Goal: Contribute content: Contribute content

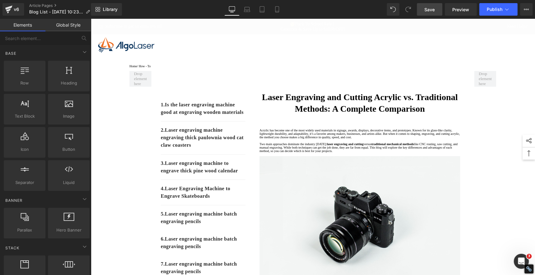
click at [430, 9] on span "Save" at bounding box center [429, 9] width 10 height 7
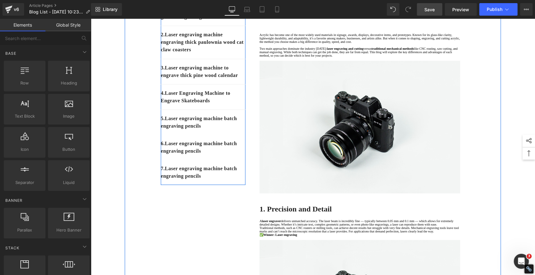
scroll to position [139, 0]
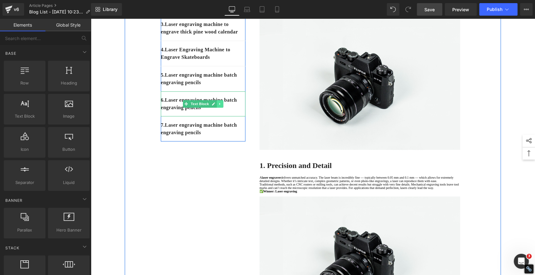
click at [218, 108] on link at bounding box center [219, 104] width 7 height 8
click at [221, 106] on icon at bounding box center [222, 103] width 3 height 3
click at [219, 108] on link at bounding box center [219, 104] width 7 height 8
click at [221, 106] on icon at bounding box center [222, 103] width 3 height 3
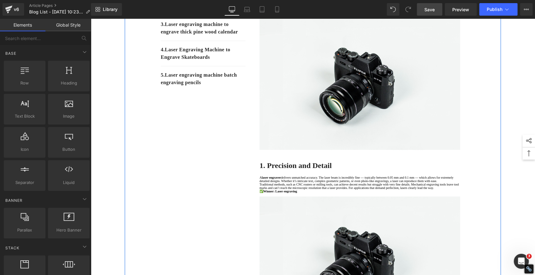
scroll to position [35, 0]
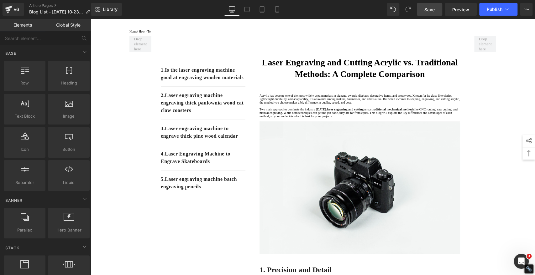
click at [426, 9] on span "Save" at bounding box center [429, 9] width 10 height 7
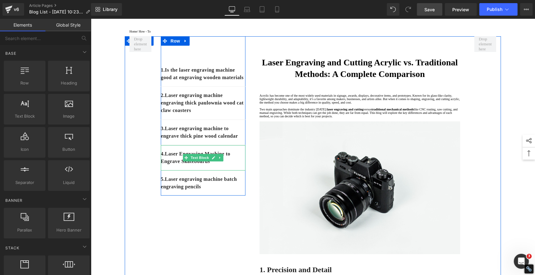
click at [218, 160] on icon at bounding box center [219, 158] width 3 height 4
click at [215, 160] on icon at bounding box center [216, 157] width 3 height 3
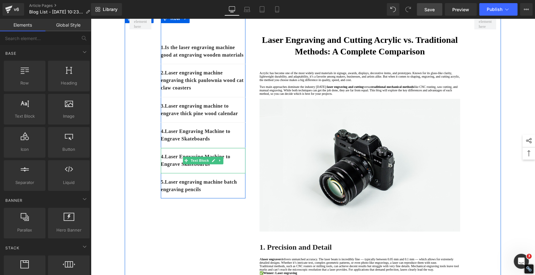
scroll to position [70, 0]
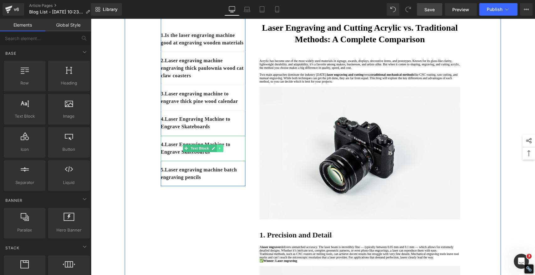
click at [218, 150] on icon at bounding box center [219, 149] width 3 height 4
click at [215, 150] on icon at bounding box center [216, 149] width 3 height 4
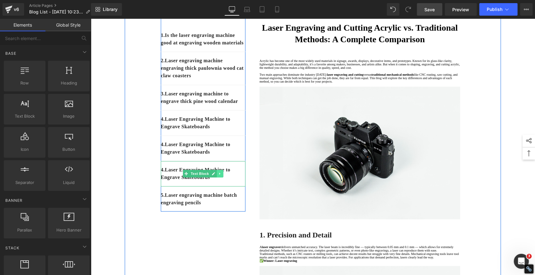
click at [218, 176] on icon at bounding box center [219, 174] width 3 height 4
click at [215, 176] on icon at bounding box center [216, 173] width 3 height 3
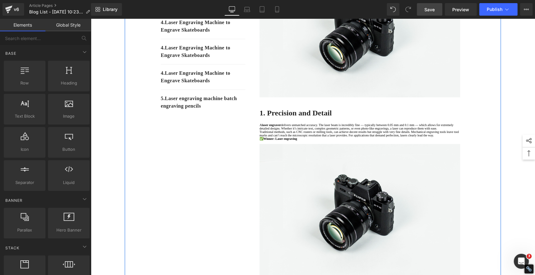
scroll to position [162, 0]
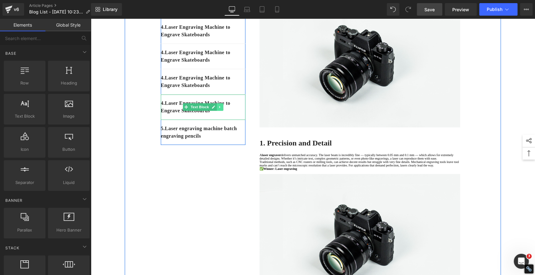
click at [219, 109] on icon at bounding box center [219, 107] width 3 height 4
click at [213, 111] on link at bounding box center [216, 107] width 7 height 8
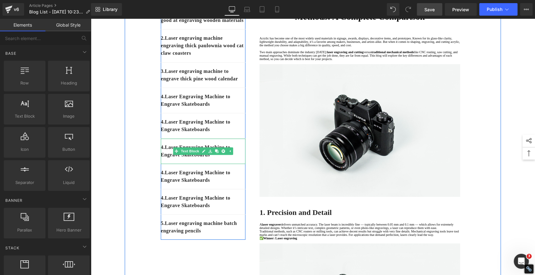
scroll to position [127, 0]
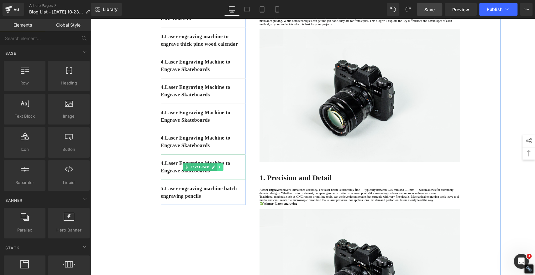
click at [218, 169] on icon at bounding box center [219, 167] width 3 height 4
click at [215, 169] on icon at bounding box center [216, 167] width 3 height 3
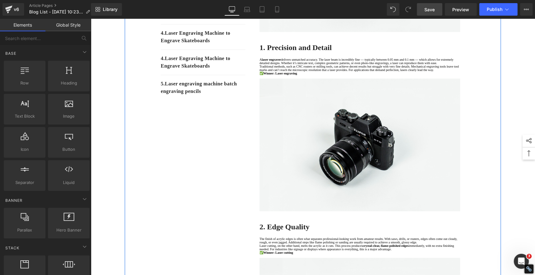
scroll to position [247, 0]
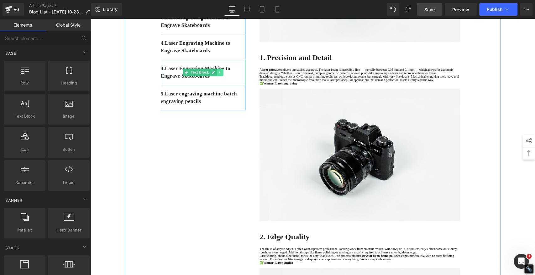
click at [218, 74] on icon at bounding box center [219, 72] width 3 height 4
click at [215, 74] on icon at bounding box center [216, 72] width 3 height 3
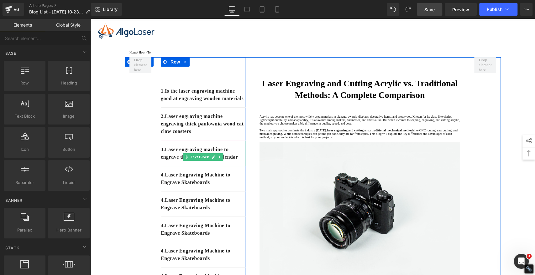
scroll to position [73, 0]
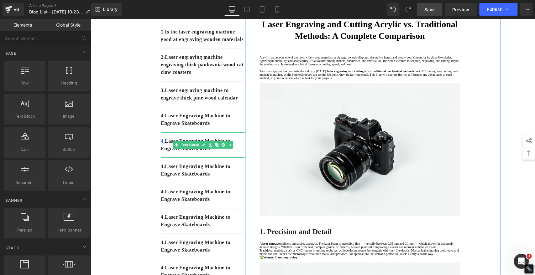
click at [163, 144] on link "4." at bounding box center [163, 140] width 4 height 5
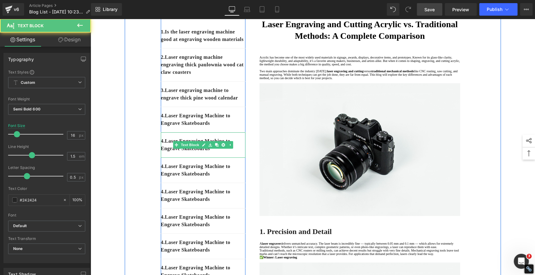
click at [165, 153] on p "4. Laser Engraving Machine to Engrave Skateboards" at bounding box center [203, 145] width 85 height 15
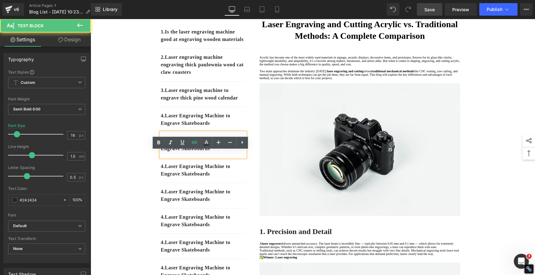
click at [165, 153] on p "4. Laser Engraving Machine to Engrave Skateboards" at bounding box center [203, 145] width 85 height 15
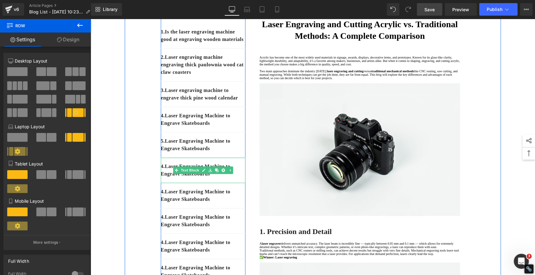
click at [164, 178] on p "4. Laser Engraving Machine to Engrave Skateboards" at bounding box center [203, 170] width 85 height 15
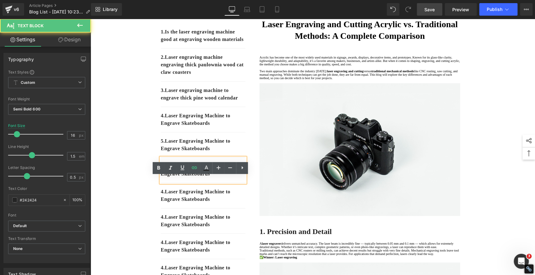
click at [164, 178] on p "4. Laser Engraving Machine to Engrave Skateboards" at bounding box center [203, 170] width 85 height 15
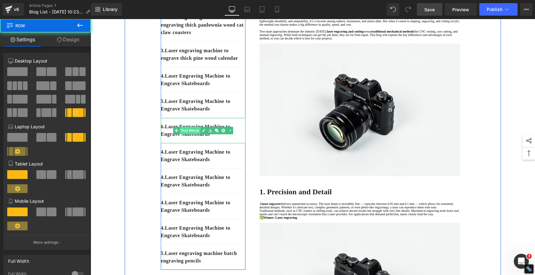
scroll to position [143, 0]
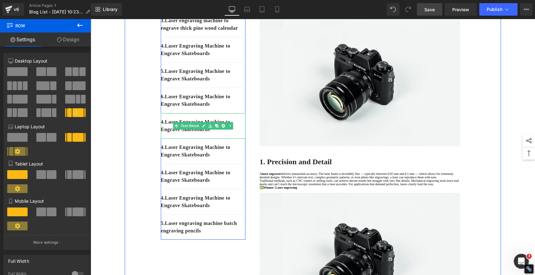
click at [167, 133] on p "4. Laser Engraving Machine to Engrave Skateboards" at bounding box center [203, 125] width 85 height 15
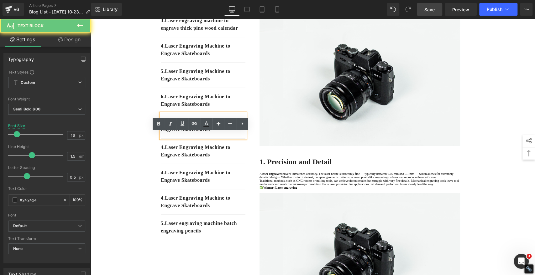
drag, startPoint x: 164, startPoint y: 140, endPoint x: 169, endPoint y: 141, distance: 4.7
click at [164, 133] on p "4. Laser Engraving Machine to Engrave Skateboards" at bounding box center [203, 125] width 85 height 15
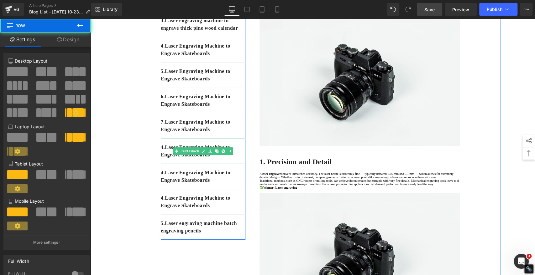
click at [168, 164] on div "4. Laser Engraving Machine to Engrave Skateboards" at bounding box center [203, 151] width 85 height 25
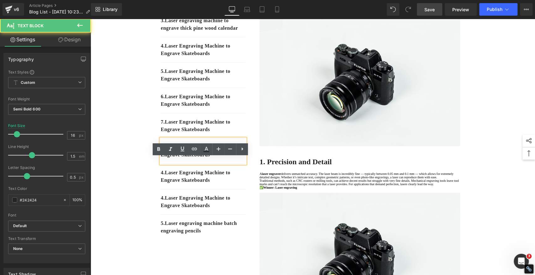
click at [166, 159] on p "4. Laser Engraving Machine to Engrave Skateboards" at bounding box center [203, 151] width 85 height 15
click at [164, 159] on p "4. Laser Engraving Machine to Engrave Skateboards" at bounding box center [203, 151] width 85 height 15
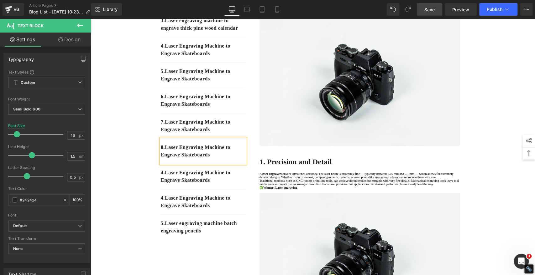
drag, startPoint x: 129, startPoint y: 211, endPoint x: 151, endPoint y: 201, distance: 24.6
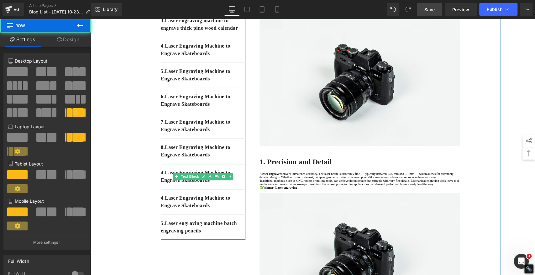
click at [167, 184] on p "4. Laser Engraving Machine to Engrave Skateboards" at bounding box center [203, 176] width 85 height 15
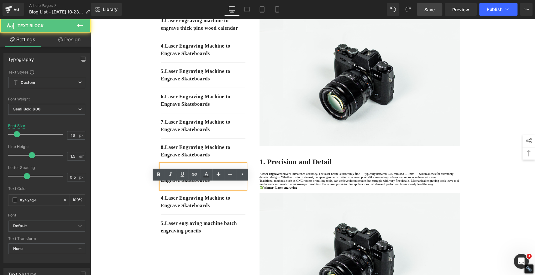
click at [165, 184] on p "4. Laser Engraving Machine to Engrave Skateboards" at bounding box center [203, 176] width 85 height 15
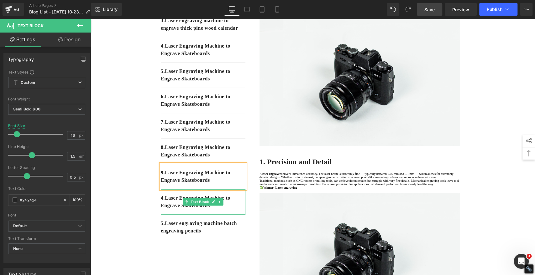
click at [161, 210] on p "4. Laser Engraving Machine to Engrave Skateboards" at bounding box center [203, 202] width 85 height 15
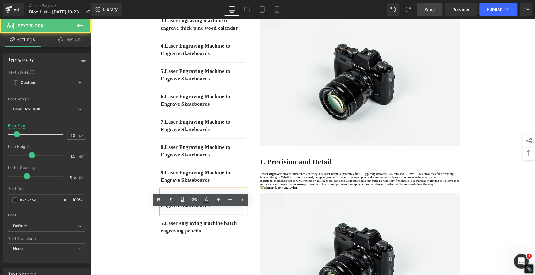
click at [165, 210] on p "4. Laser Engraving Machine to Engrave Skateboards" at bounding box center [203, 202] width 85 height 15
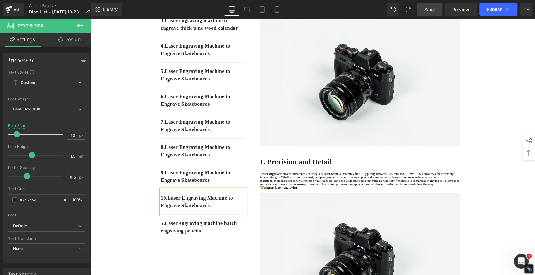
drag, startPoint x: 116, startPoint y: 221, endPoint x: 122, endPoint y: 221, distance: 5.3
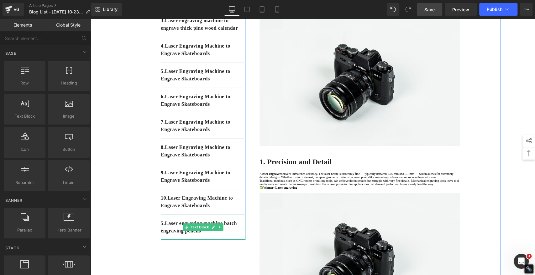
click at [166, 235] on p "5. Laser engraving machine batch engraving pencils" at bounding box center [203, 227] width 85 height 15
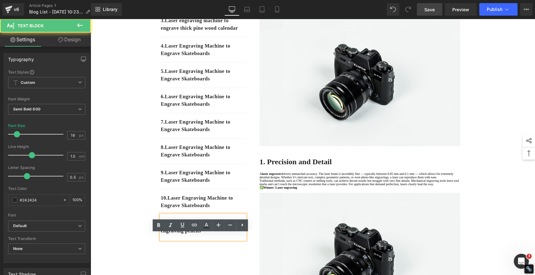
drag, startPoint x: 164, startPoint y: 243, endPoint x: 174, endPoint y: 242, distance: 10.1
click at [164, 235] on p "5. Laser engraving machine batch engraving pencils" at bounding box center [203, 227] width 85 height 15
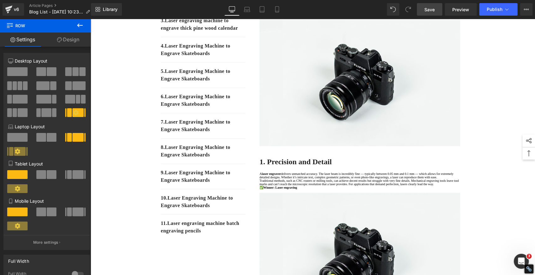
click at [425, 9] on span "Save" at bounding box center [429, 9] width 10 height 7
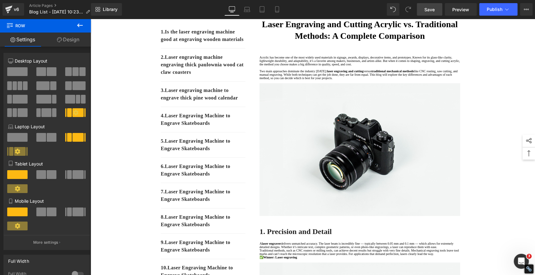
click at [428, 8] on span "Save" at bounding box center [429, 9] width 10 height 7
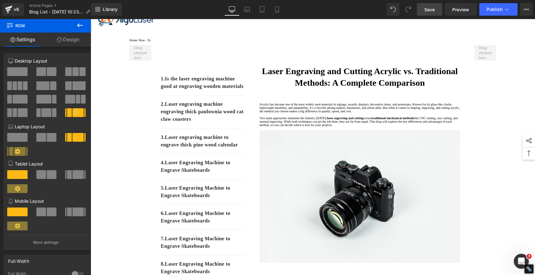
scroll to position [0, 0]
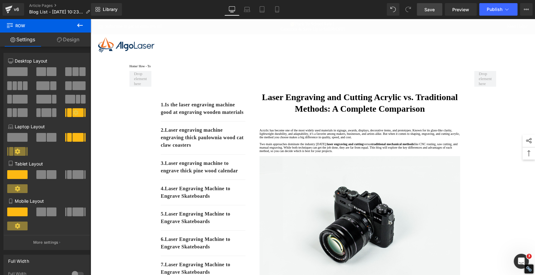
click at [430, 8] on span "Save" at bounding box center [429, 9] width 10 height 7
drag, startPoint x: 424, startPoint y: 12, endPoint x: 431, endPoint y: 33, distance: 22.8
click at [424, 12] on span "Save" at bounding box center [429, 9] width 10 height 7
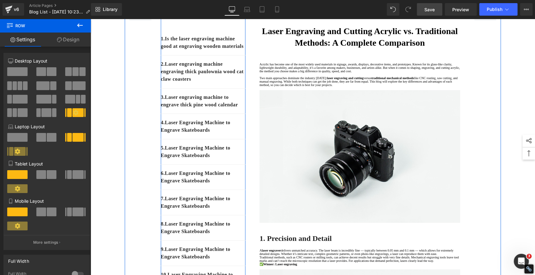
scroll to position [70, 0]
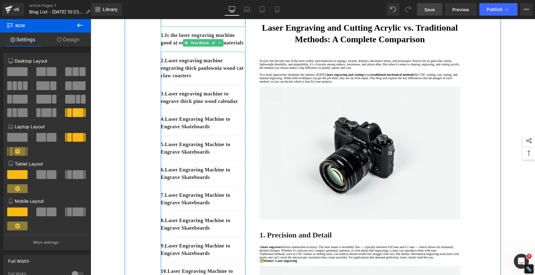
click at [211, 47] on p "1. Is the laser engraving machine good at engraving wooden materials" at bounding box center [203, 39] width 85 height 15
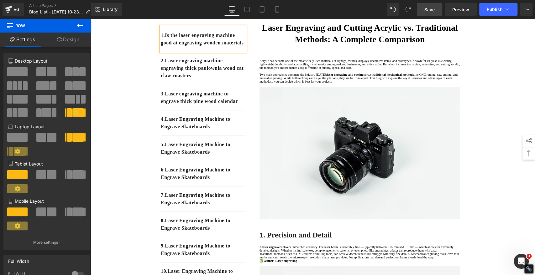
click at [211, 47] on p "1. Is the laser engraving machine good at engraving wooden materials" at bounding box center [203, 39] width 85 height 15
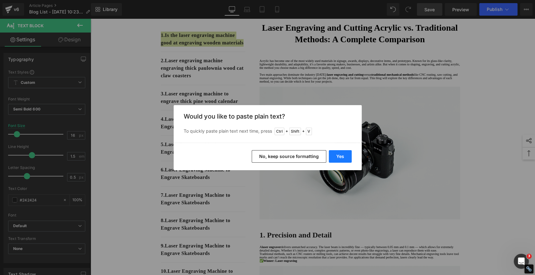
click at [342, 155] on button "Yes" at bounding box center [340, 156] width 23 height 13
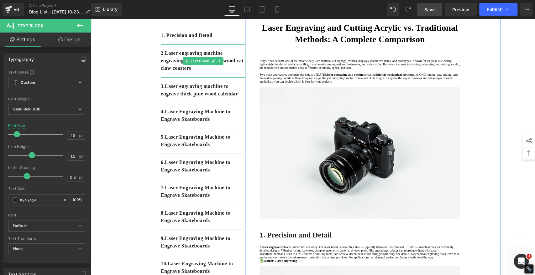
click at [226, 76] on div "2. Laser engraving machine engraving thick paulownia wood cat claw coasters" at bounding box center [203, 60] width 85 height 33
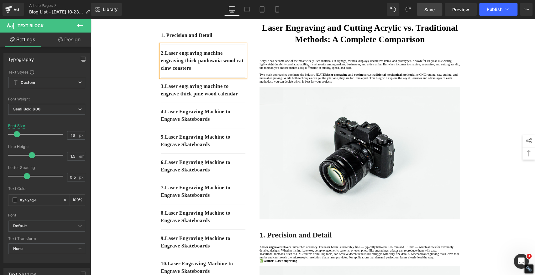
click at [226, 76] on div "2. Laser engraving machine engraving thick paulownia wood cat claw coasters" at bounding box center [203, 60] width 85 height 33
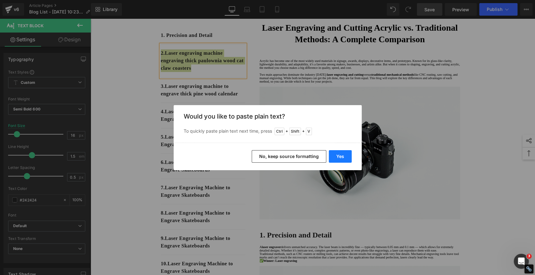
click at [338, 158] on button "Yes" at bounding box center [340, 156] width 23 height 13
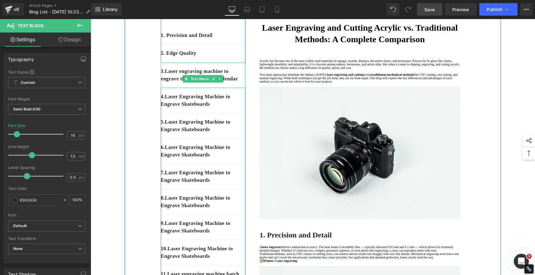
click at [182, 83] on p "3. Laser engraving machine to engrave thick pine wood calendar" at bounding box center [203, 75] width 85 height 15
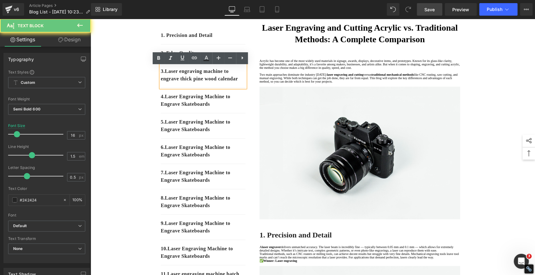
click at [184, 83] on p "3. Laser engraving machine to engrave thick pine wood calendar" at bounding box center [203, 75] width 85 height 15
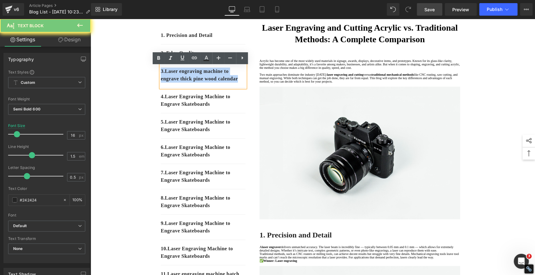
click at [184, 83] on p "3. Laser engraving machine to engrave thick pine wood calendar" at bounding box center [203, 75] width 85 height 15
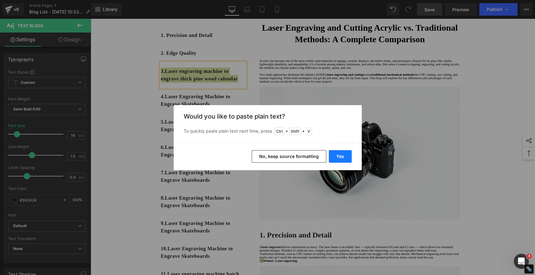
click at [340, 155] on button "Yes" at bounding box center [340, 156] width 23 height 13
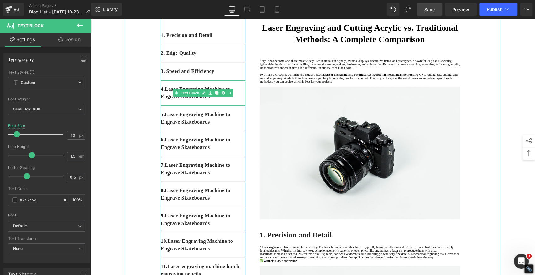
click at [221, 101] on p "4. Laser Engraving Machine to Engrave Skateboards" at bounding box center [203, 93] width 85 height 15
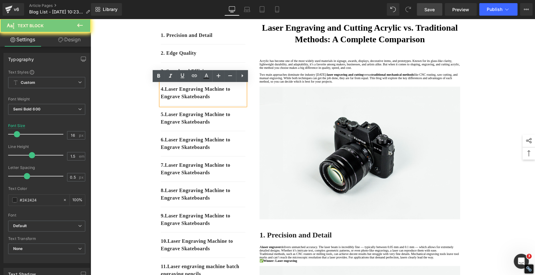
click at [218, 100] on p "4. Laser Engraving Machine to Engrave Skateboards" at bounding box center [203, 93] width 85 height 15
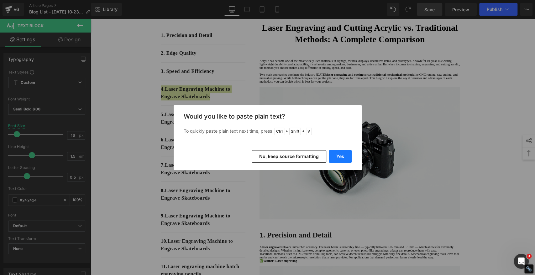
click at [340, 157] on button "Yes" at bounding box center [340, 156] width 23 height 13
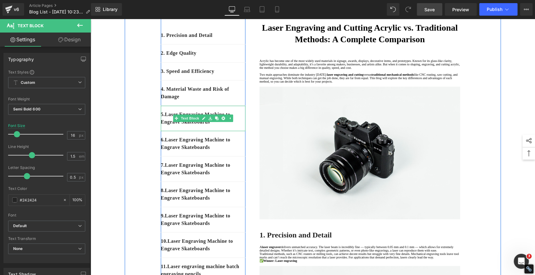
click at [231, 131] on div "5 . Laser Engraving Machine to Engrave Skateboards" at bounding box center [203, 118] width 85 height 25
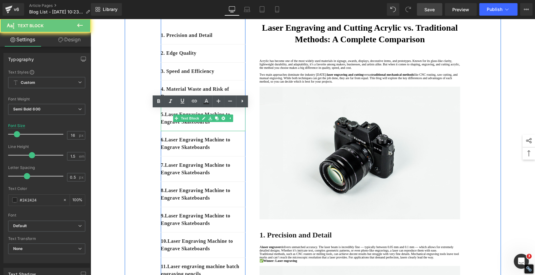
click at [231, 131] on div "5 . Laser Engraving Machine to Engrave Skateboards" at bounding box center [203, 118] width 85 height 25
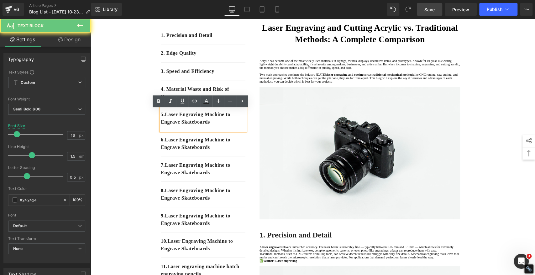
click at [220, 126] on p "5 . Laser Engraving Machine to Engrave Skateboards" at bounding box center [203, 118] width 85 height 15
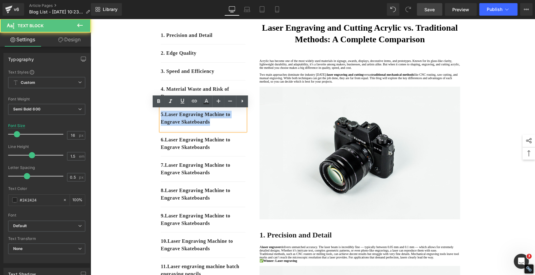
click at [220, 126] on p "5 . Laser Engraving Machine to Engrave Skateboards" at bounding box center [203, 118] width 85 height 15
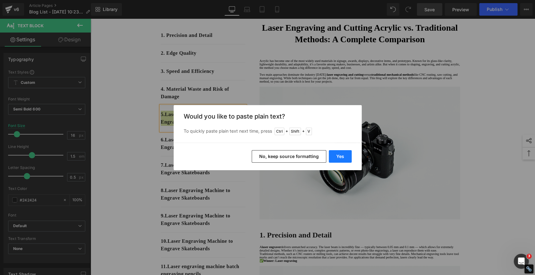
click at [335, 157] on button "Yes" at bounding box center [340, 156] width 23 height 13
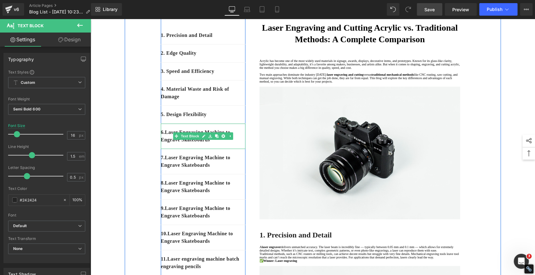
click at [228, 149] on div "6 . Laser Engraving Machine to Engrave Skateboards" at bounding box center [203, 136] width 85 height 25
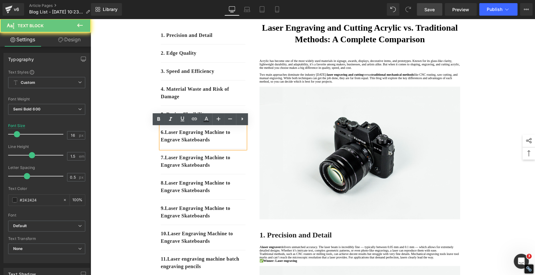
click at [226, 144] on p "6 . Laser Engraving Machine to Engrave Skateboards" at bounding box center [203, 136] width 85 height 15
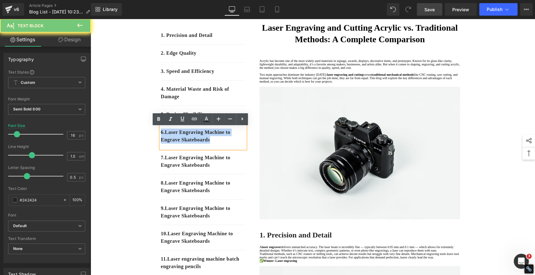
click at [226, 144] on p "6 . Laser Engraving Machine to Engrave Skateboards" at bounding box center [203, 136] width 85 height 15
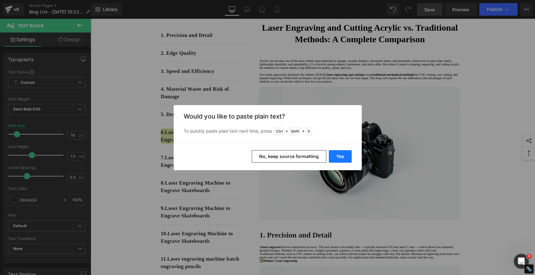
click at [344, 156] on button "Yes" at bounding box center [340, 156] width 23 height 13
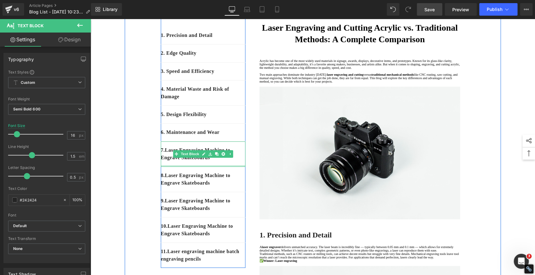
click at [230, 167] on div "7 . Laser Engraving Machine to Engrave Skateboards" at bounding box center [203, 154] width 85 height 25
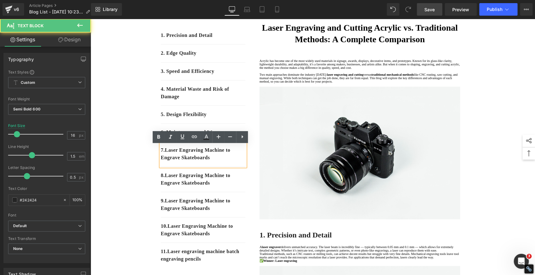
click at [220, 162] on p "7 . Laser Engraving Machine to Engrave Skateboards" at bounding box center [203, 154] width 85 height 15
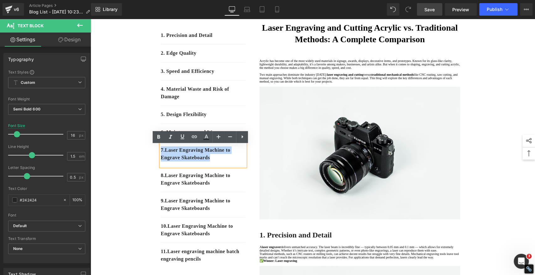
click at [220, 162] on p "7 . Laser Engraving Machine to Engrave Skateboards" at bounding box center [203, 154] width 85 height 15
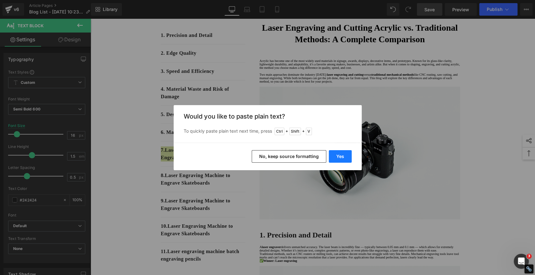
click at [341, 157] on button "Yes" at bounding box center [340, 156] width 23 height 13
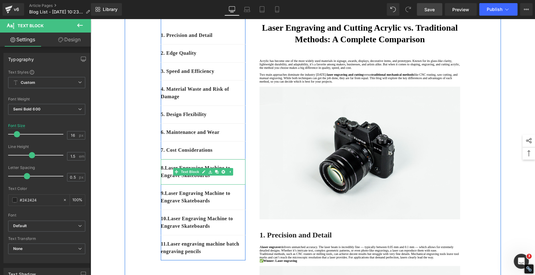
click at [220, 179] on p "8 . Laser Engraving Machine to Engrave Skateboards" at bounding box center [203, 171] width 85 height 15
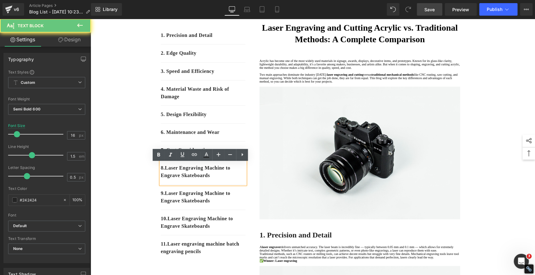
click at [221, 179] on p "8 . Laser Engraving Machine to Engrave Skateboards" at bounding box center [203, 171] width 85 height 15
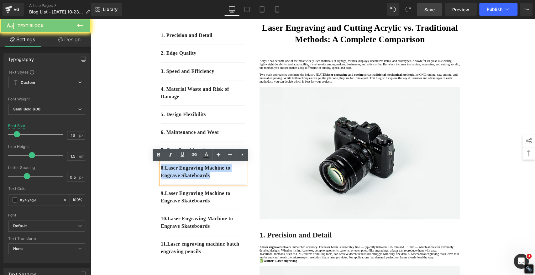
click at [221, 179] on p "8 . Laser Engraving Machine to Engrave Skateboards" at bounding box center [203, 171] width 85 height 15
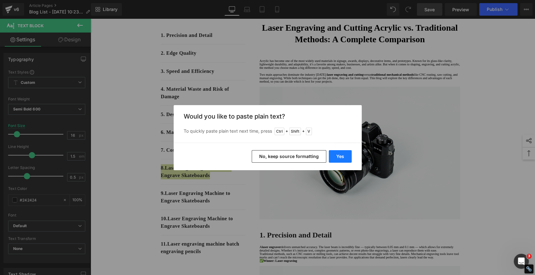
click at [344, 154] on button "Yes" at bounding box center [340, 156] width 23 height 13
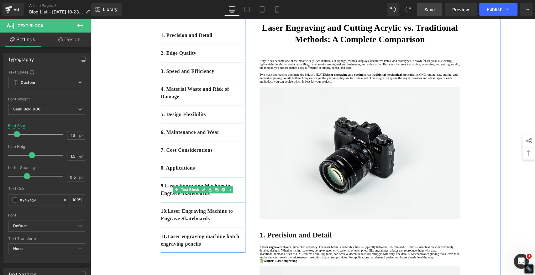
click at [225, 202] on div "9 . Laser Engraving Machine to Engrave Skateboards" at bounding box center [203, 189] width 85 height 25
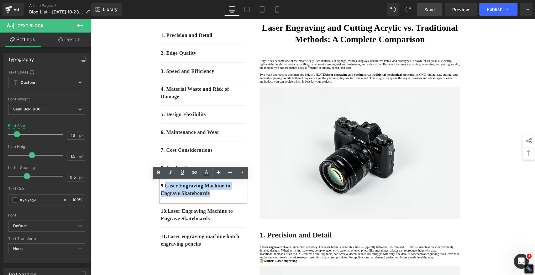
drag, startPoint x: 217, startPoint y: 197, endPoint x: 165, endPoint y: 190, distance: 52.1
click at [165, 190] on p "9 . Laser Engraving Machine to Engrave Skateboards" at bounding box center [203, 189] width 85 height 15
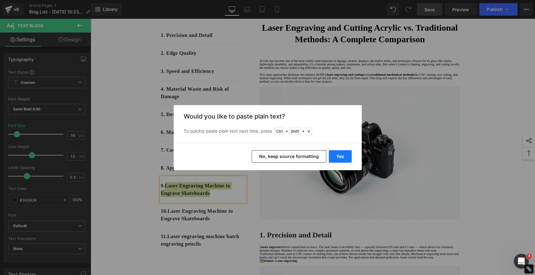
drag, startPoint x: 343, startPoint y: 157, endPoint x: 125, endPoint y: 155, distance: 218.3
click at [343, 156] on button "Yes" at bounding box center [340, 156] width 23 height 13
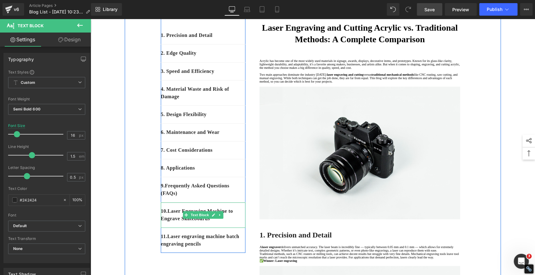
click at [223, 227] on div "10 . Laser Engraving Machine to Engrave Skateboards" at bounding box center [203, 215] width 85 height 25
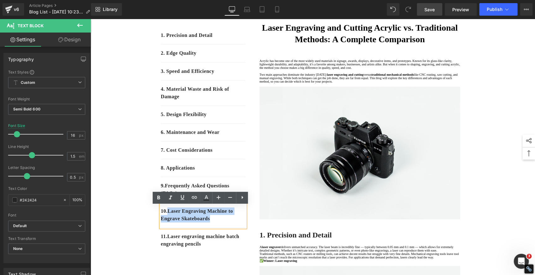
drag, startPoint x: 219, startPoint y: 223, endPoint x: 168, endPoint y: 215, distance: 51.8
click at [168, 215] on p "10 . Laser Engraving Machine to Engrave Skateboards" at bounding box center [203, 215] width 85 height 15
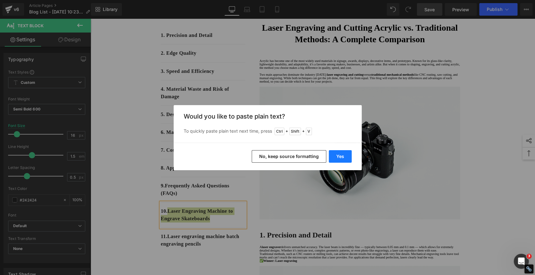
drag, startPoint x: 229, startPoint y: 139, endPoint x: 340, endPoint y: 155, distance: 111.6
click at [340, 155] on button "Yes" at bounding box center [340, 156] width 23 height 13
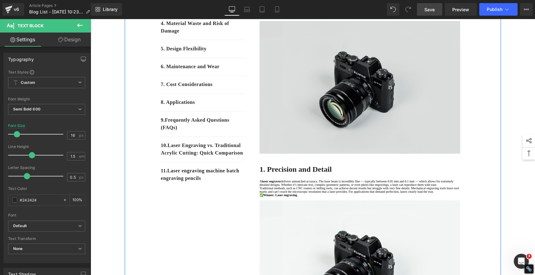
scroll to position [139, 0]
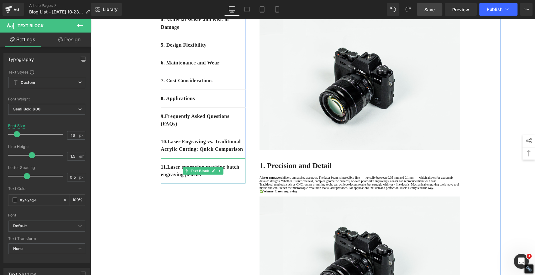
click at [226, 179] on p "11 . Laser engraving machine batch engraving pencils" at bounding box center [203, 171] width 85 height 15
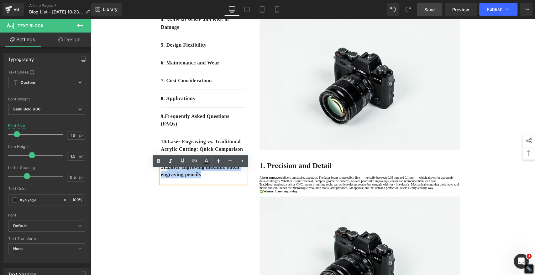
drag, startPoint x: 223, startPoint y: 188, endPoint x: 168, endPoint y: 178, distance: 56.3
click at [168, 178] on p "11 . Laser engraving machine batch engraving pencils" at bounding box center [203, 171] width 85 height 15
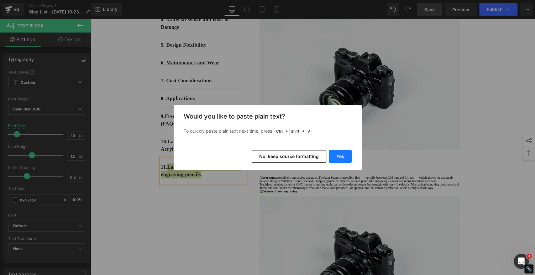
click at [338, 158] on button "Yes" at bounding box center [340, 156] width 23 height 13
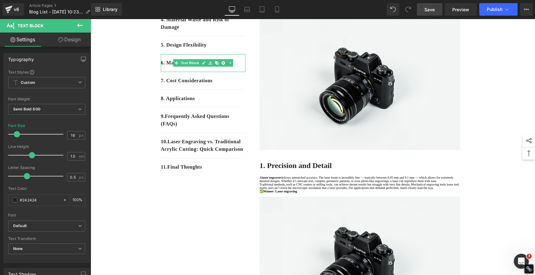
click at [434, 10] on span "Save" at bounding box center [429, 9] width 10 height 7
drag, startPoint x: 434, startPoint y: 8, endPoint x: 383, endPoint y: 193, distance: 191.2
click at [434, 8] on span "Save" at bounding box center [429, 9] width 10 height 7
click at [432, 10] on span "Save" at bounding box center [429, 9] width 10 height 7
click at [431, 9] on span "Save" at bounding box center [429, 9] width 10 height 7
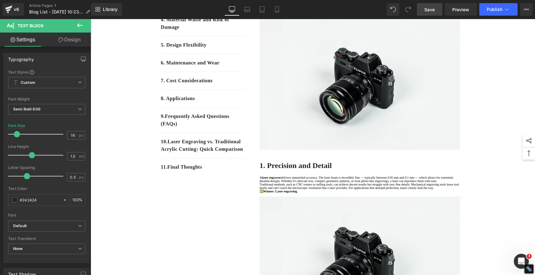
click at [431, 11] on span "Save" at bounding box center [429, 9] width 10 height 7
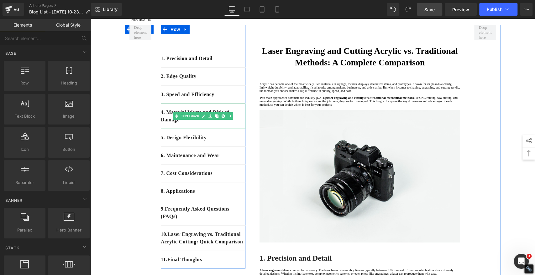
scroll to position [70, 0]
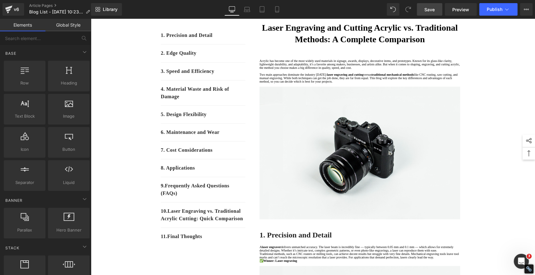
click at [433, 12] on span "Save" at bounding box center [429, 9] width 10 height 7
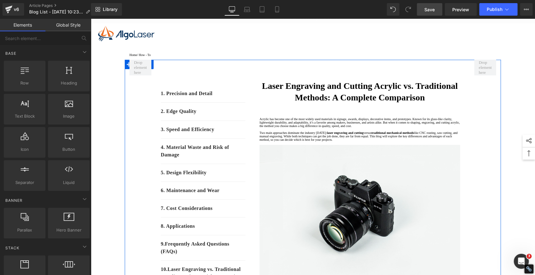
scroll to position [0, 0]
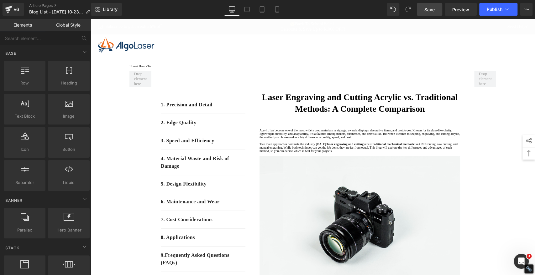
drag, startPoint x: 429, startPoint y: 10, endPoint x: 297, endPoint y: 77, distance: 148.1
click at [429, 10] on span "Save" at bounding box center [429, 9] width 10 height 7
click at [432, 9] on span "Save" at bounding box center [429, 9] width 10 height 7
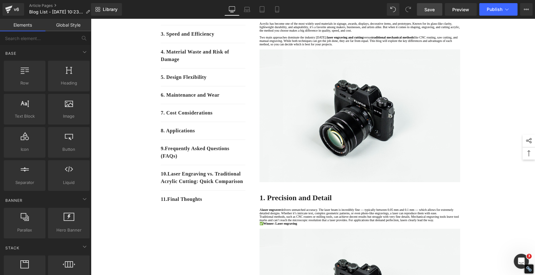
scroll to position [70, 0]
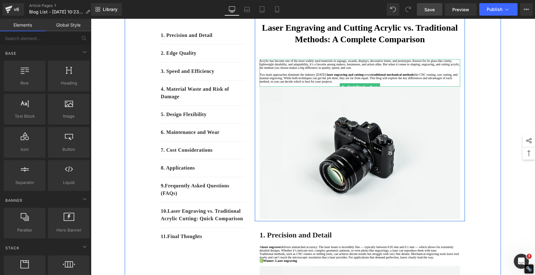
click at [408, 70] on p "Acrylic has become one of the most widely used materials in signage, awards, di…" at bounding box center [359, 64] width 200 height 10
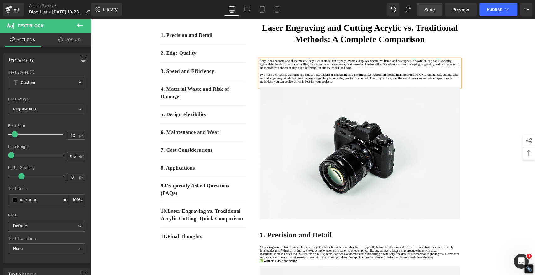
click at [413, 83] on p "Two main approaches dominate the industry [DATE]: laser engraving and cutting v…" at bounding box center [359, 78] width 200 height 10
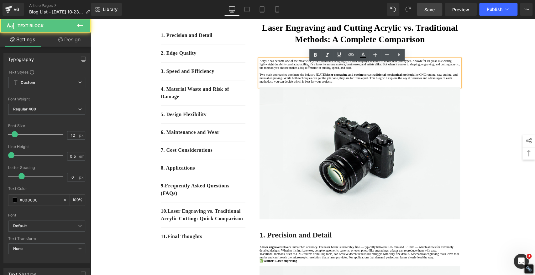
click at [330, 83] on p "Two main approaches dominate the industry [DATE]: laser engraving and cutting v…" at bounding box center [359, 78] width 200 height 10
click at [324, 83] on p "Two main approaches dominate the industry [DATE]: laser engraving and cutting v…" at bounding box center [359, 78] width 200 height 10
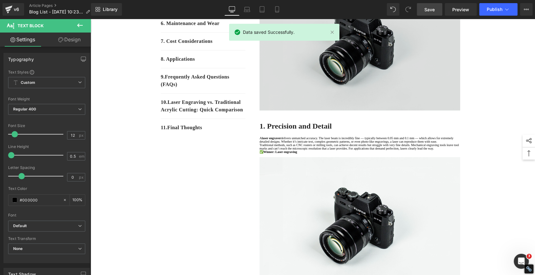
scroll to position [209, 0]
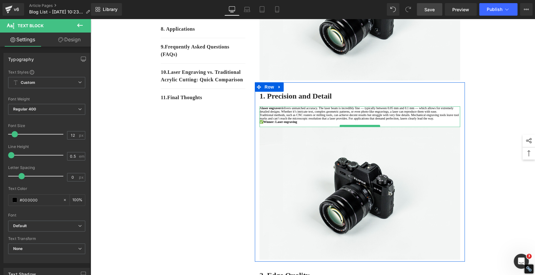
click at [376, 113] on p "A laser engraver delivers unmatched accuracy. The laser beam is incredibly fine…" at bounding box center [359, 109] width 200 height 7
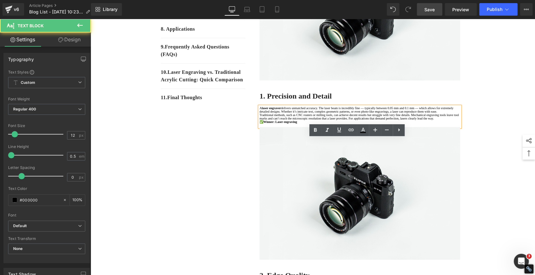
click at [375, 113] on p "A laser engraver delivers unmatched accuracy. The laser beam is incredibly fine…" at bounding box center [359, 109] width 200 height 7
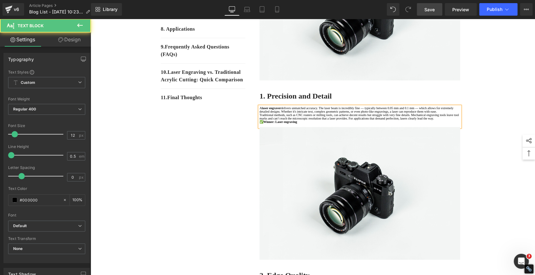
click at [365, 120] on p "Traditional methods, such as CNC routers or milling tools, can achieve decent r…" at bounding box center [359, 116] width 200 height 7
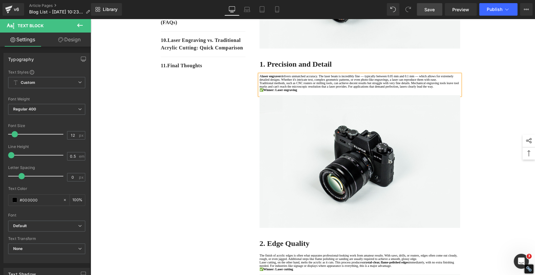
scroll to position [243, 0]
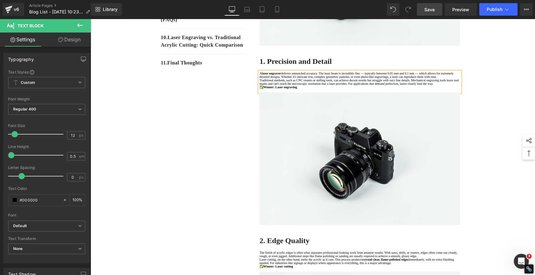
click at [357, 89] on p "✅ Winner: Laser engraving" at bounding box center [359, 87] width 200 height 3
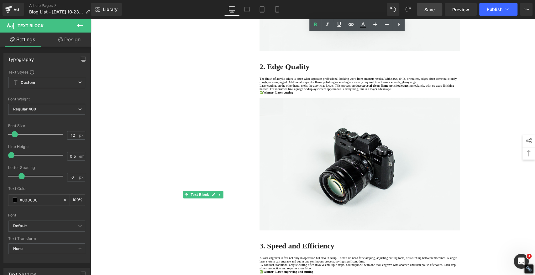
scroll to position [591, 0]
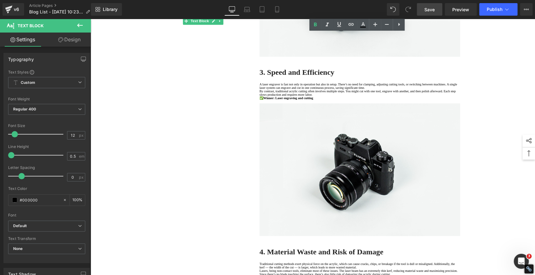
click at [377, 90] on p "A laser engraver is fast not only in operation but also in setup. There’s no ne…" at bounding box center [359, 86] width 200 height 7
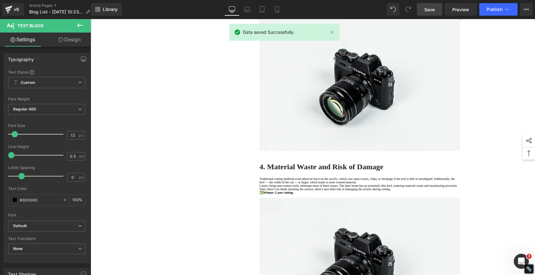
scroll to position [766, 0]
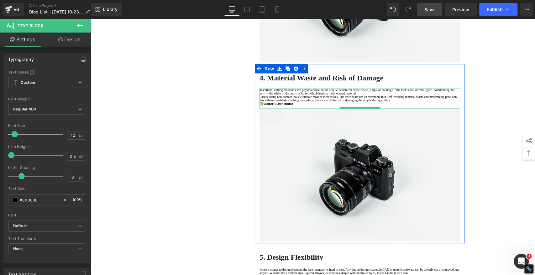
click at [302, 102] on p "Lasers, being non-contact tools, eliminate most of these issues. The laser beam…" at bounding box center [359, 98] width 200 height 7
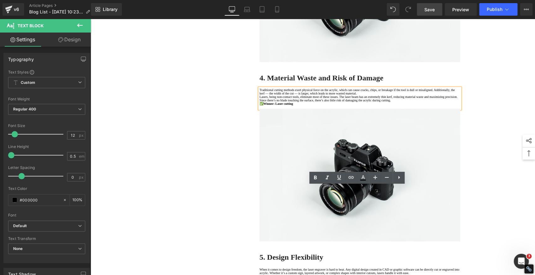
click at [370, 102] on p "Lasers, being non-contact tools, eliminate most of these issues. The laser beam…" at bounding box center [359, 98] width 200 height 7
click at [437, 102] on p "Lasers, being non-contact tools, eliminate most of these issues. The laser beam…" at bounding box center [359, 98] width 200 height 7
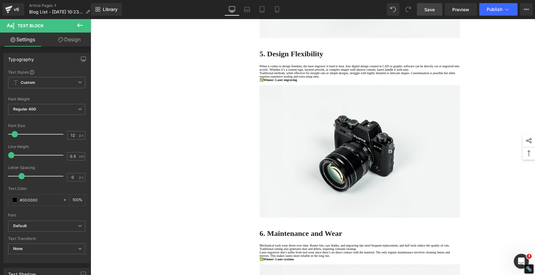
scroll to position [1009, 0]
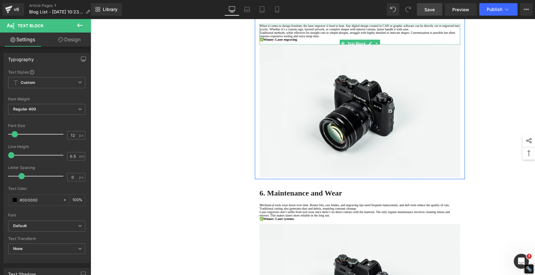
click at [371, 31] on p "When it comes to design freedom, the laser engraver is hard to beat. Any digita…" at bounding box center [359, 27] width 200 height 7
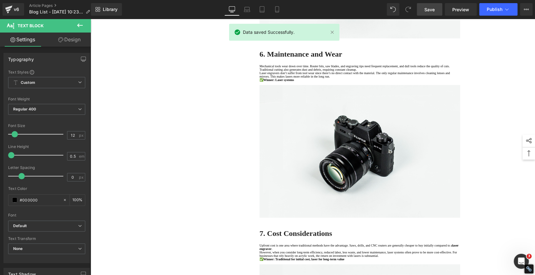
scroll to position [1183, 0]
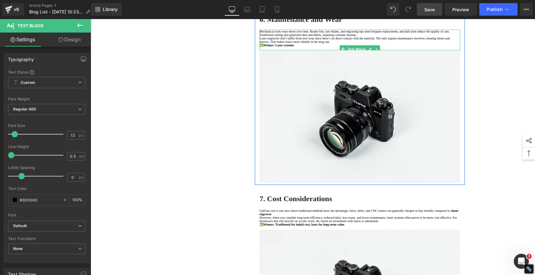
click at [295, 44] on p "Laser engravers don’t suffer from tool wear since there’s no direct contact wit…" at bounding box center [359, 40] width 200 height 7
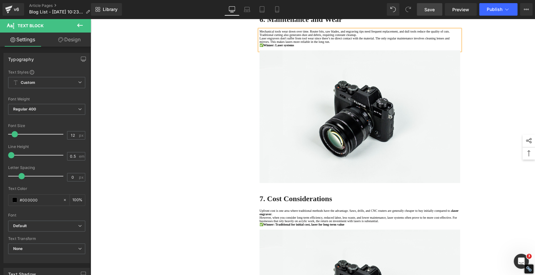
click at [356, 44] on p "Laser engravers don't suffer from tool wear since there’s no direct contact wit…" at bounding box center [359, 40] width 200 height 7
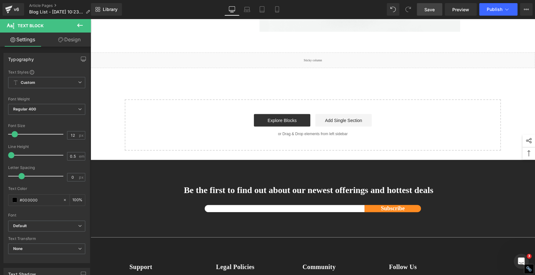
scroll to position [2401, 0]
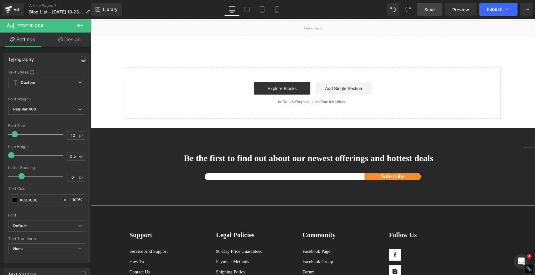
scroll to position [2391, 0]
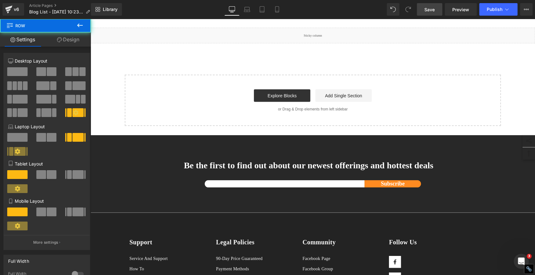
scroll to position [2287, 0]
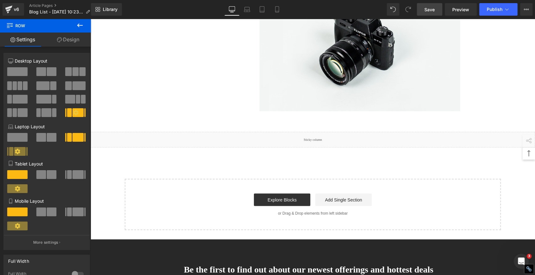
click at [432, 8] on span "Save" at bounding box center [429, 9] width 10 height 7
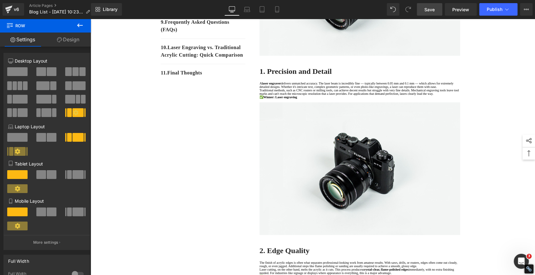
scroll to position [25, 0]
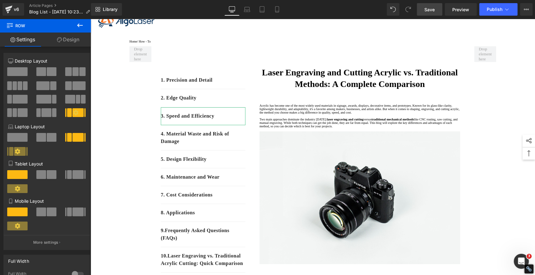
click at [428, 9] on span "Save" at bounding box center [429, 9] width 10 height 7
click at [428, 11] on span "Save" at bounding box center [429, 9] width 10 height 7
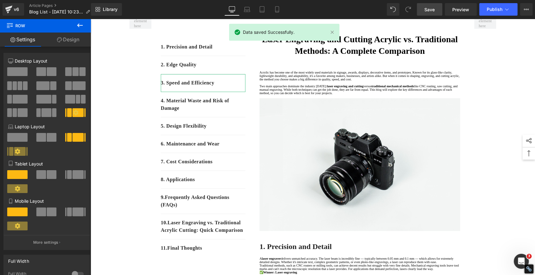
scroll to position [29, 0]
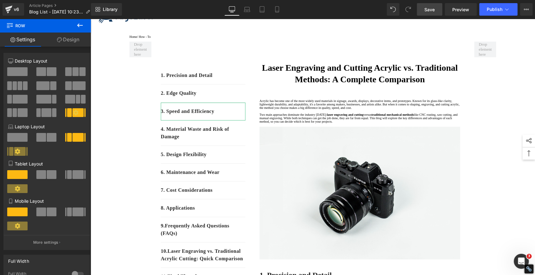
click at [430, 10] on span "Save" at bounding box center [429, 9] width 10 height 7
click at [428, 12] on span "Save" at bounding box center [429, 9] width 10 height 7
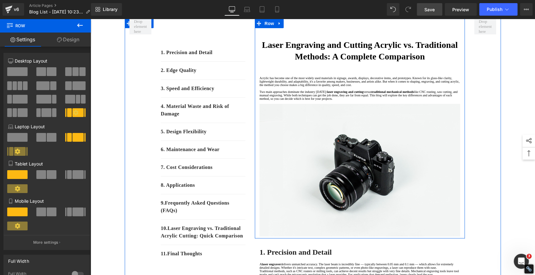
scroll to position [64, 0]
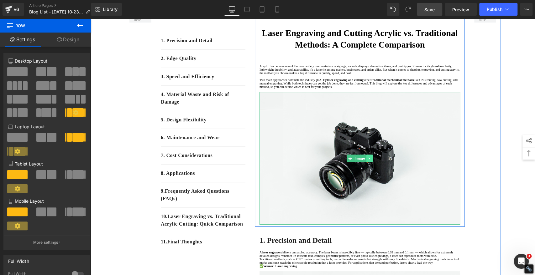
click at [368, 160] on icon at bounding box center [369, 159] width 3 height 4
click at [371, 160] on icon at bounding box center [372, 158] width 3 height 3
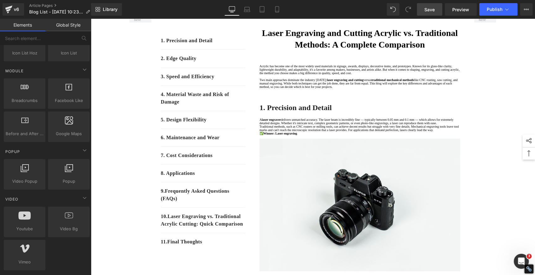
scroll to position [348, 0]
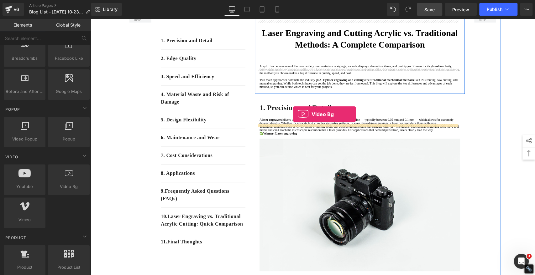
drag, startPoint x: 153, startPoint y: 201, endPoint x: 293, endPoint y: 114, distance: 164.4
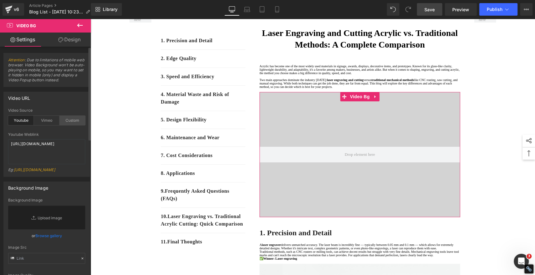
click at [63, 120] on div "Custom" at bounding box center [73, 120] width 26 height 9
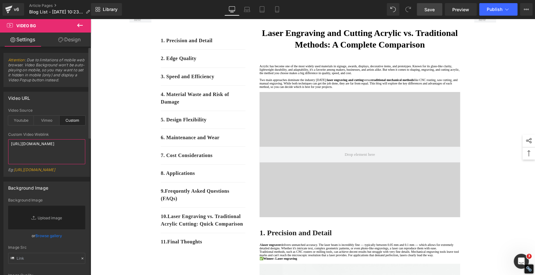
click at [72, 154] on textarea "[URL][DOMAIN_NAME]" at bounding box center [46, 151] width 77 height 25
paste textarea "[DOMAIN_NAME][URL]"
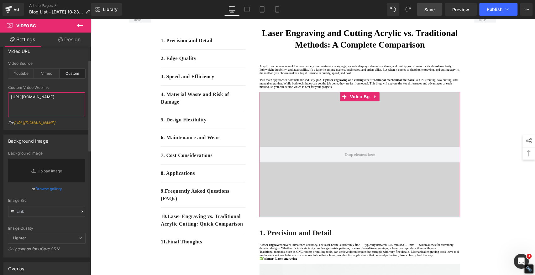
scroll to position [70, 0]
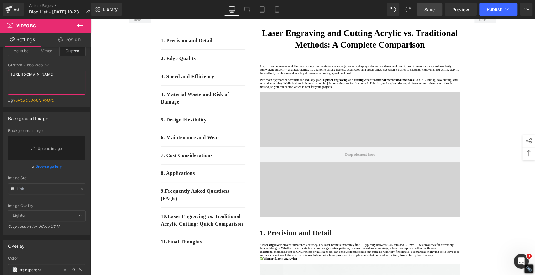
type textarea "[URL][DOMAIN_NAME]"
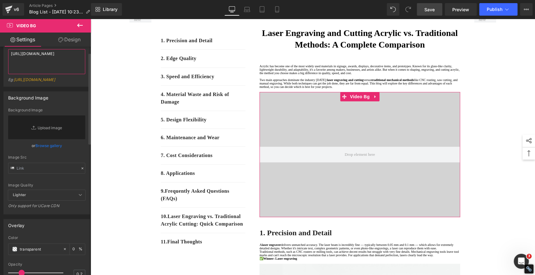
scroll to position [0, 0]
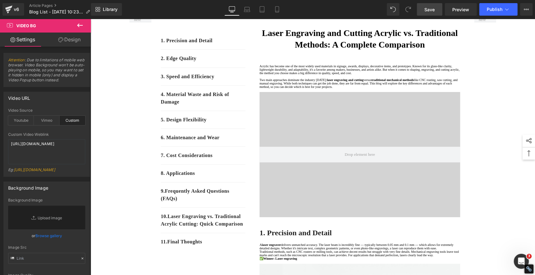
click at [431, 7] on span "Save" at bounding box center [429, 9] width 10 height 7
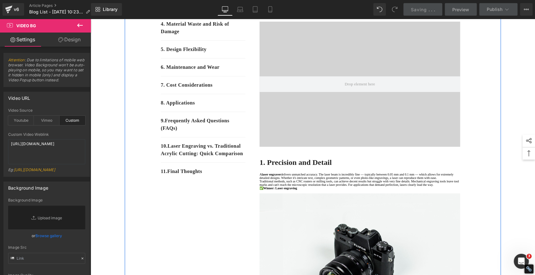
scroll to position [134, 0]
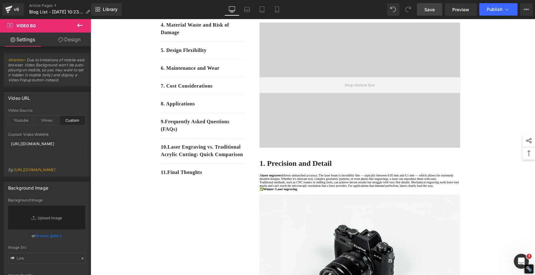
drag, startPoint x: 432, startPoint y: 10, endPoint x: 120, endPoint y: 153, distance: 343.8
click at [432, 10] on span "Save" at bounding box center [429, 9] width 10 height 7
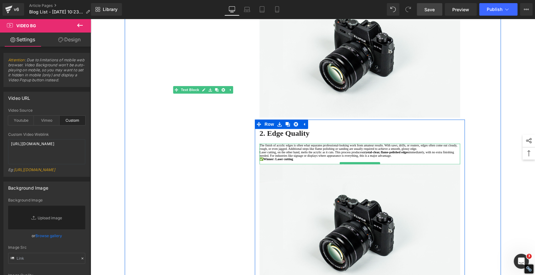
scroll to position [273, 0]
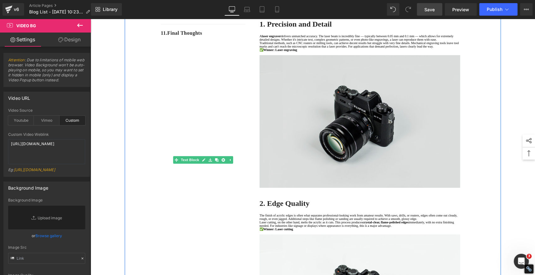
click at [322, 138] on img at bounding box center [359, 121] width 200 height 133
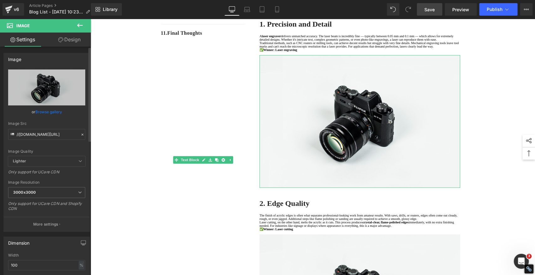
click at [81, 135] on icon at bounding box center [82, 135] width 2 height 2
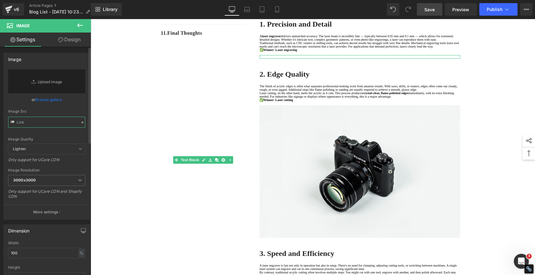
click at [46, 123] on input "text" at bounding box center [46, 122] width 77 height 11
paste input "[URL][DOMAIN_NAME]"
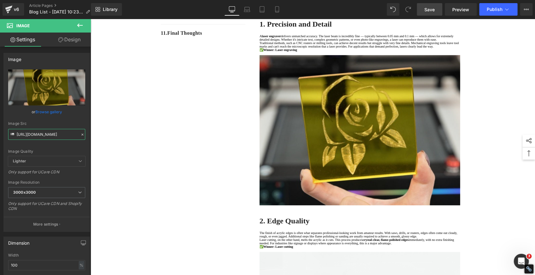
type input "[URL][DOMAIN_NAME]"
click at [430, 8] on span "Save" at bounding box center [429, 9] width 10 height 7
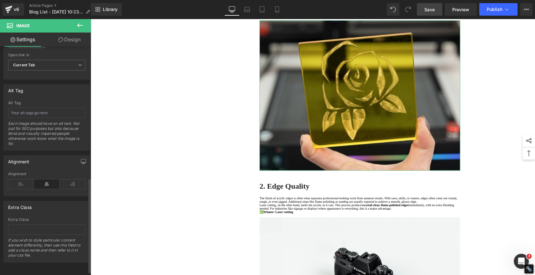
scroll to position [325, 0]
click at [43, 108] on input "text" at bounding box center [46, 113] width 77 height 10
paste input "Laser Engrave Acrylic Coasters"
type input "Laser Engrave Acrylic Coasters"
click at [432, 8] on span "Save" at bounding box center [429, 9] width 10 height 7
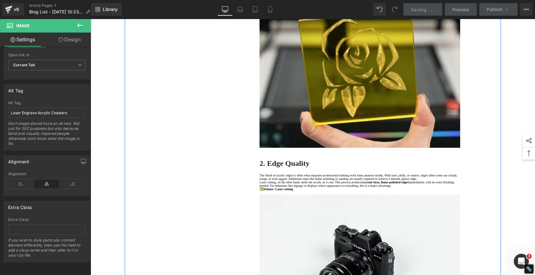
scroll to position [343, 0]
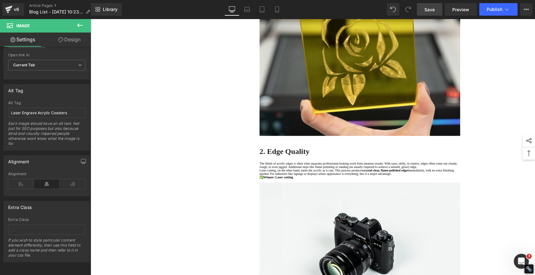
click at [429, 8] on span "Save" at bounding box center [429, 9] width 10 height 7
drag, startPoint x: 424, startPoint y: 8, endPoint x: 429, endPoint y: 16, distance: 9.6
click at [425, 8] on span "Save" at bounding box center [429, 9] width 10 height 7
drag, startPoint x: 426, startPoint y: 9, endPoint x: 26, endPoint y: 102, distance: 411.0
click at [426, 9] on span "Save" at bounding box center [429, 9] width 10 height 7
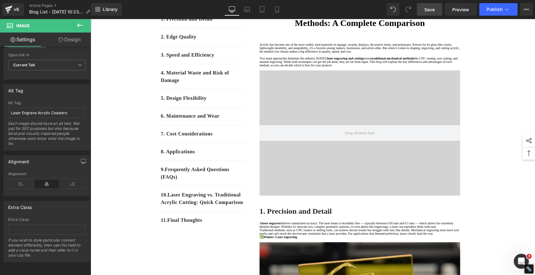
scroll to position [0, 0]
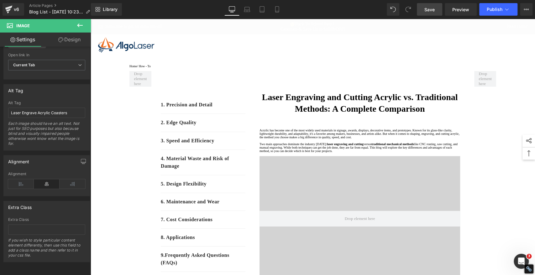
click at [429, 10] on span "Save" at bounding box center [429, 9] width 10 height 7
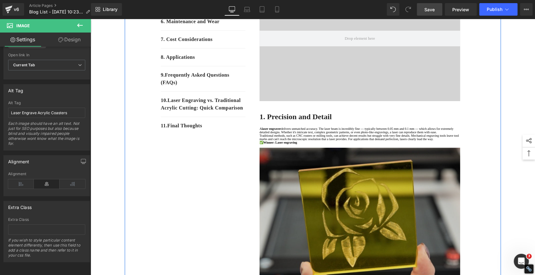
scroll to position [243, 0]
